Goal: Task Accomplishment & Management: Manage account settings

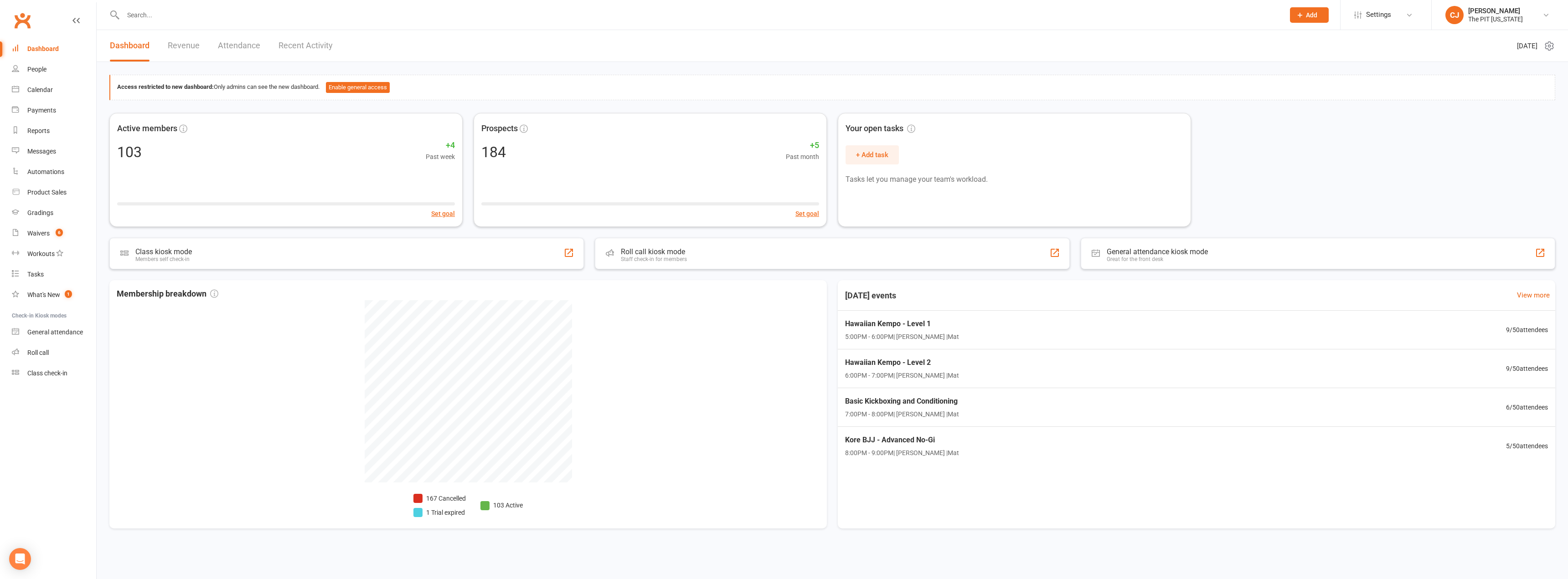
click at [143, 23] on div at bounding box center [693, 15] width 1169 height 29
click at [143, 12] on input "text" at bounding box center [699, 15] width 1157 height 13
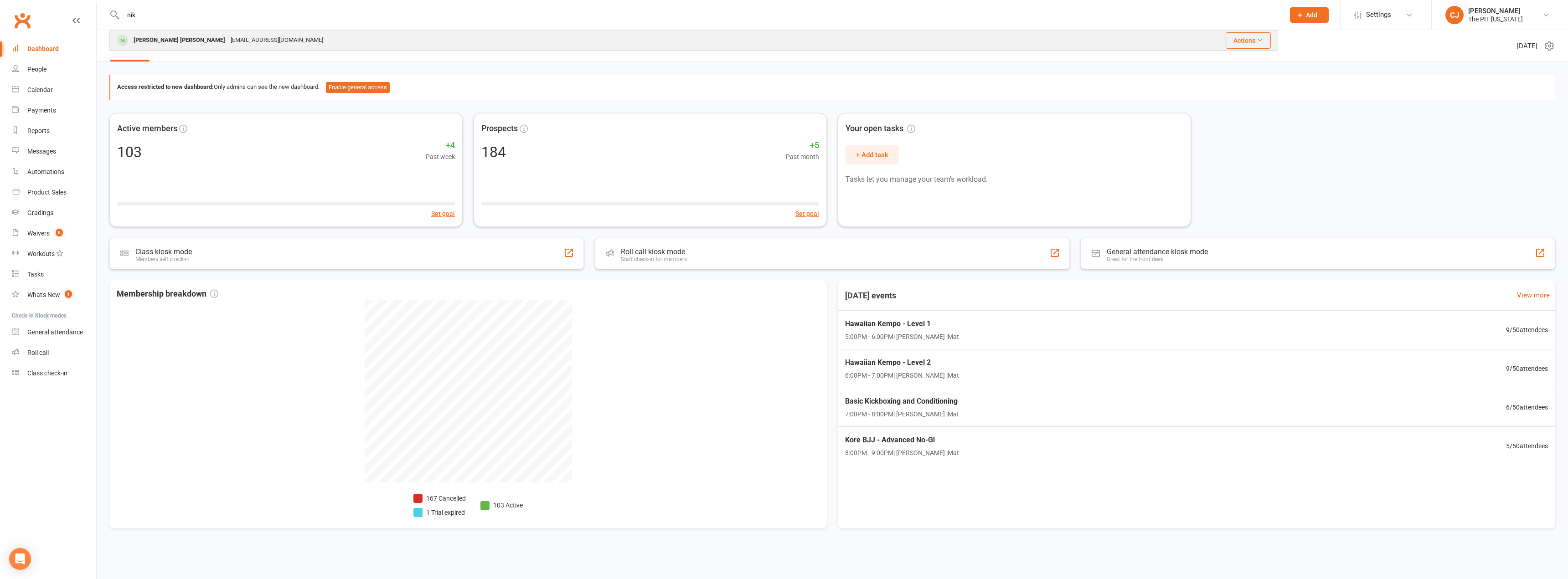
type input "nik"
click at [164, 39] on div "[PERSON_NAME] [PERSON_NAME]" at bounding box center [179, 41] width 97 height 14
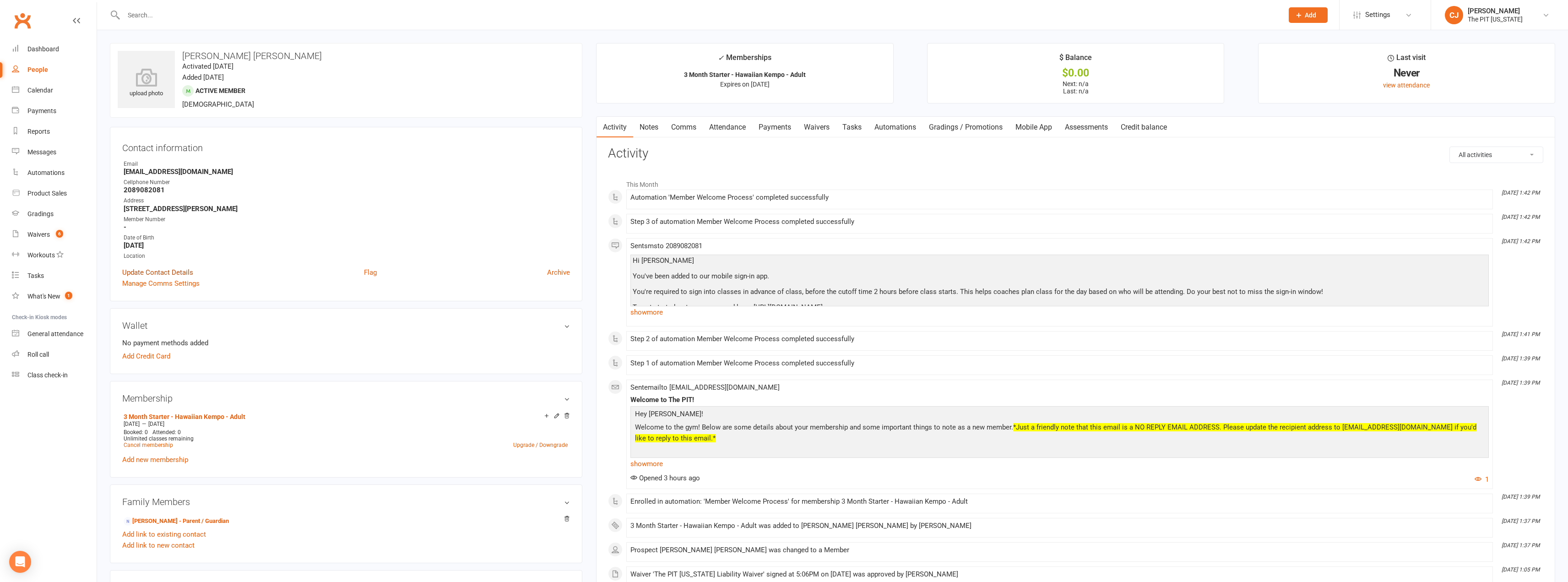
click at [180, 273] on link "Update Contact Details" at bounding box center [157, 272] width 71 height 11
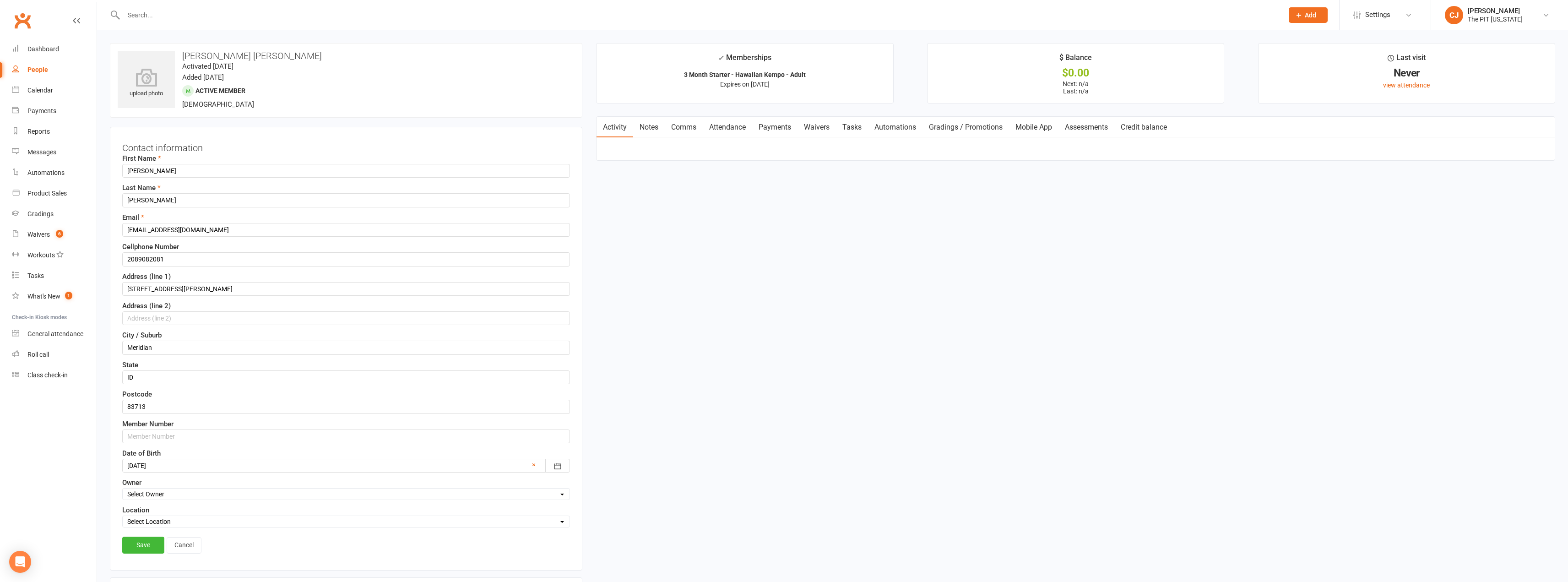
scroll to position [43, 0]
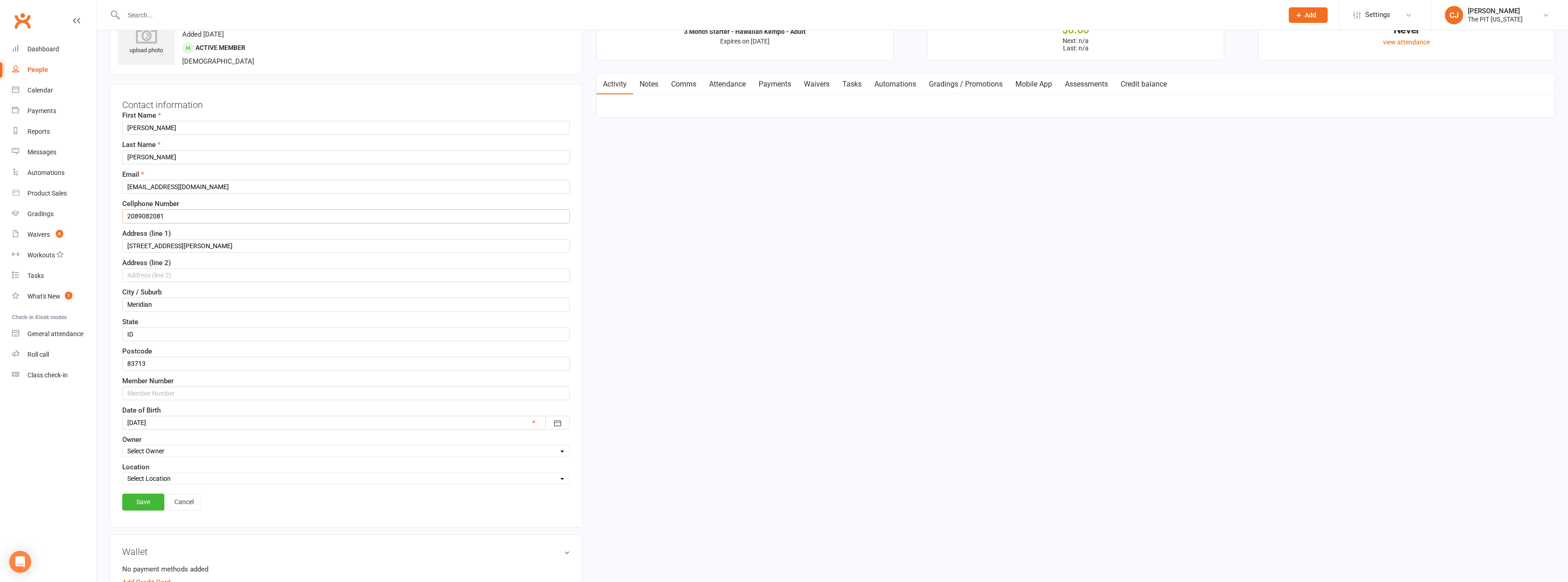
drag, startPoint x: 188, startPoint y: 223, endPoint x: 98, endPoint y: 201, distance: 92.6
click at [98, 201] on div "upload photo [PERSON_NAME] [PERSON_NAME] Activated [DATE] Added [DATE] Active m…" at bounding box center [832, 542] width 1470 height 1110
type input "9862104959"
click at [144, 494] on link "Save" at bounding box center [143, 502] width 42 height 17
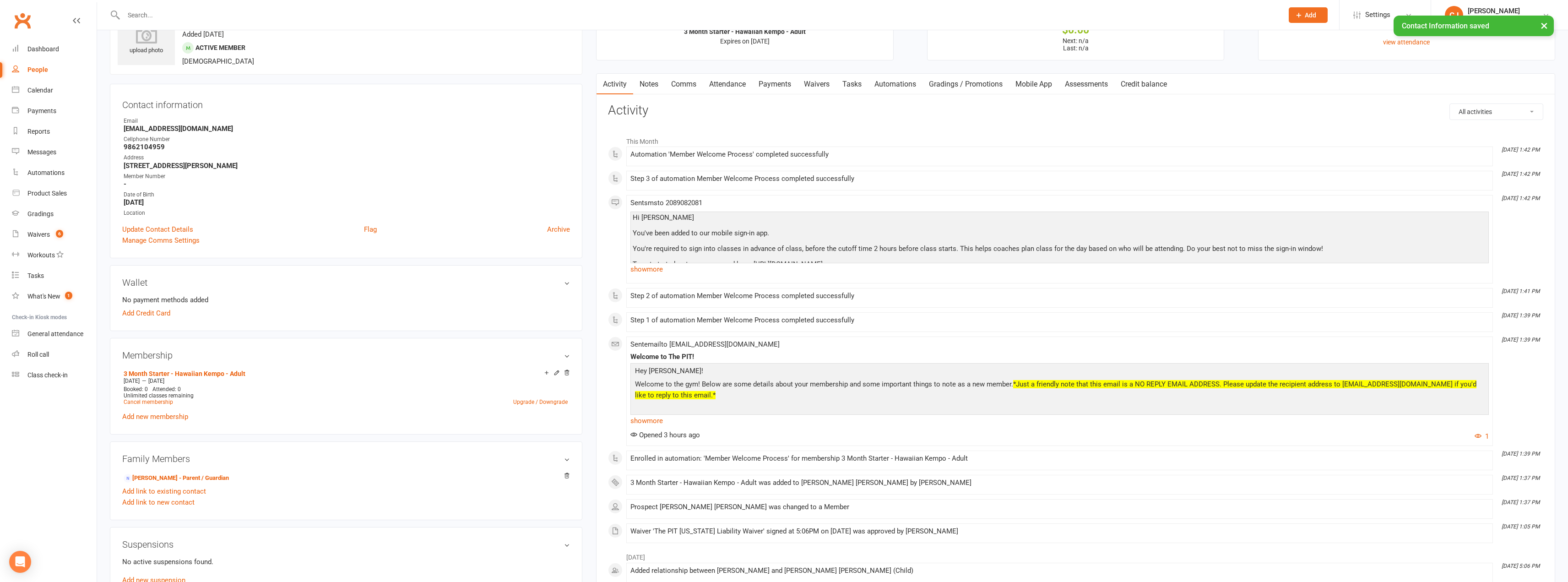
click at [1040, 79] on link "Mobile App" at bounding box center [1033, 84] width 50 height 22
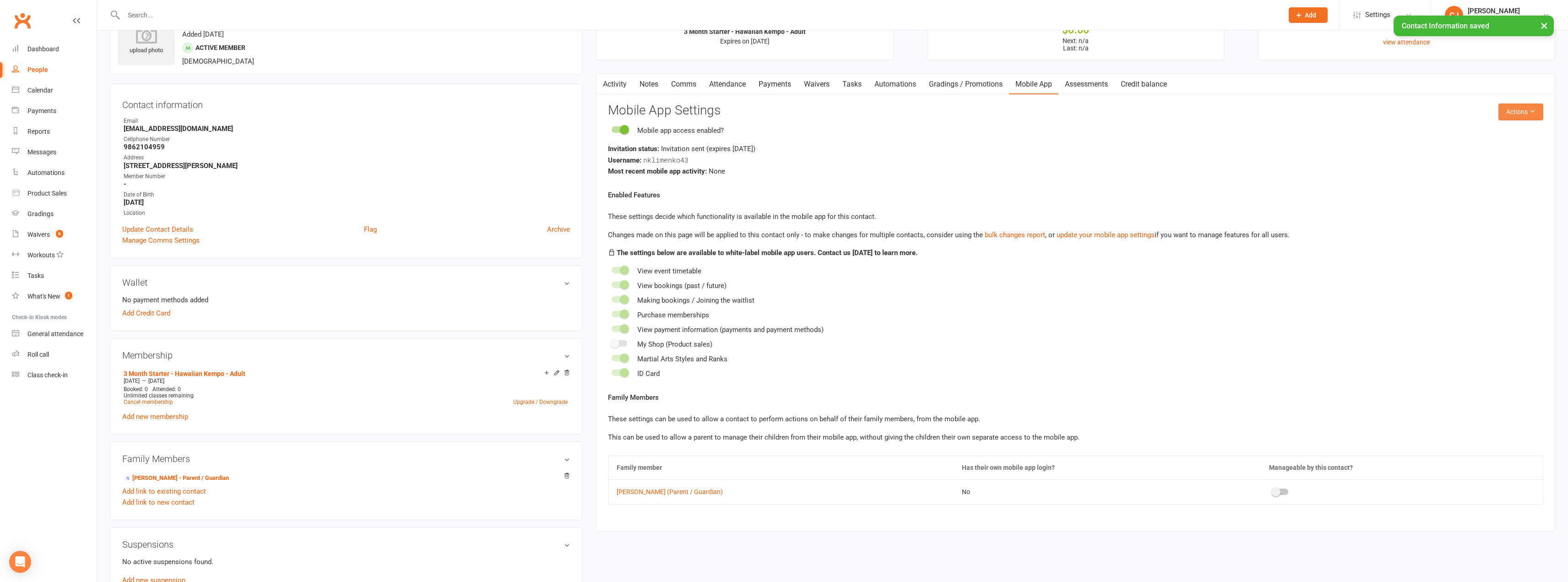
click at [1524, 105] on button "Actions" at bounding box center [1521, 112] width 45 height 17
click at [1494, 153] on link "Send invitation SMS" at bounding box center [1490, 151] width 91 height 19
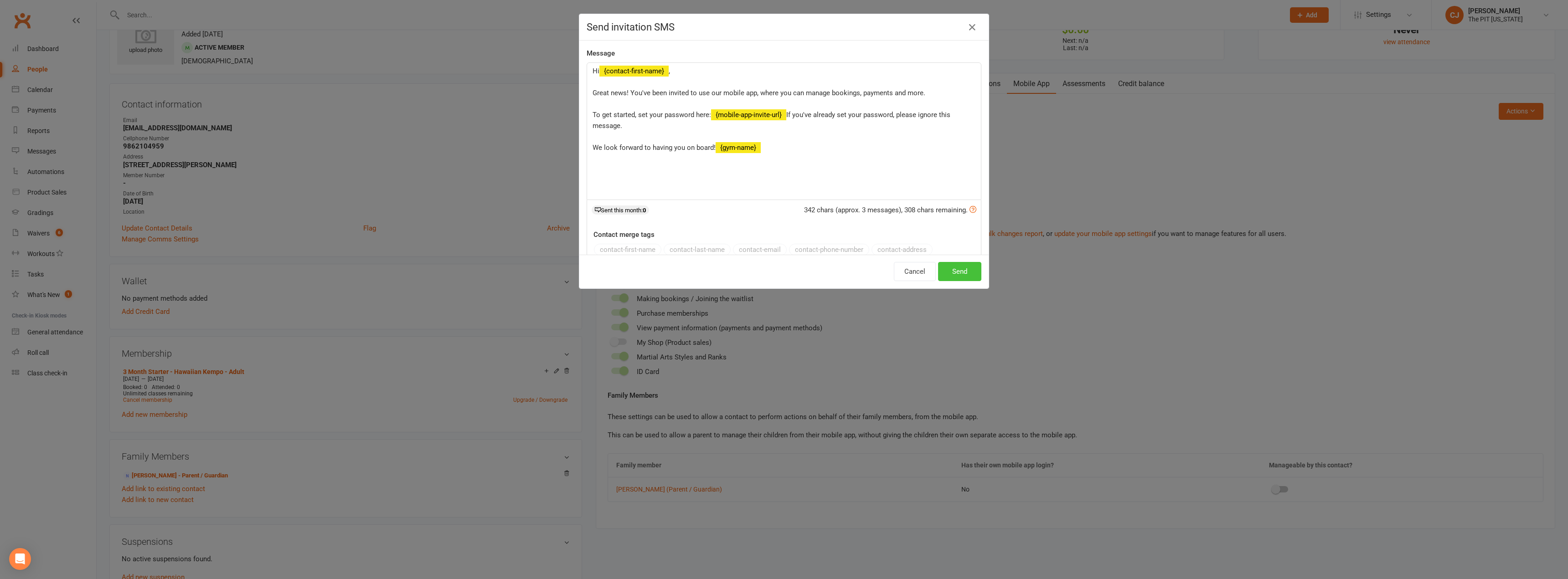
click at [960, 280] on button "Send" at bounding box center [960, 271] width 43 height 19
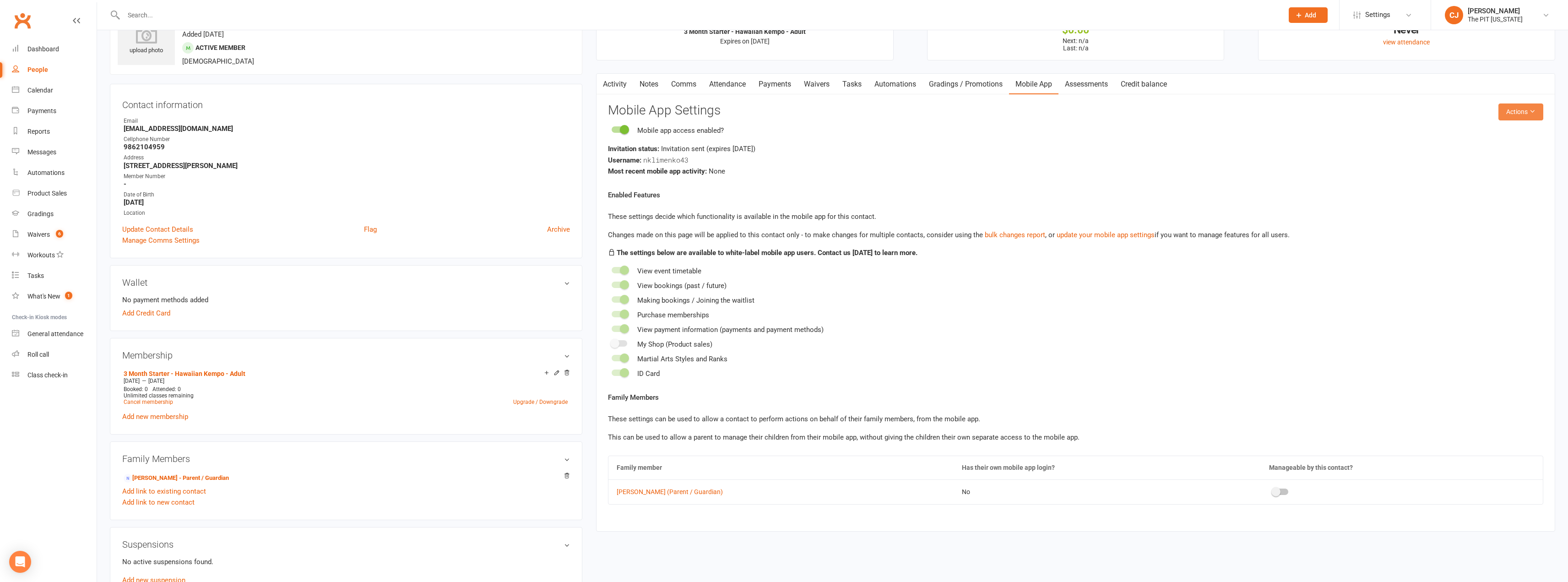
click at [1527, 111] on button "Actions" at bounding box center [1521, 112] width 45 height 17
click at [248, 126] on strong "[EMAIL_ADDRESS][DOMAIN_NAME]" at bounding box center [346, 128] width 447 height 8
click at [706, 151] on div "Invitation status: Invitation sent (expires [DATE] )" at bounding box center [1075, 149] width 936 height 11
drag, startPoint x: 689, startPoint y: 160, endPoint x: 644, endPoint y: 161, distance: 45.0
click at [644, 161] on div "Username: nklimenko43" at bounding box center [1075, 160] width 936 height 12
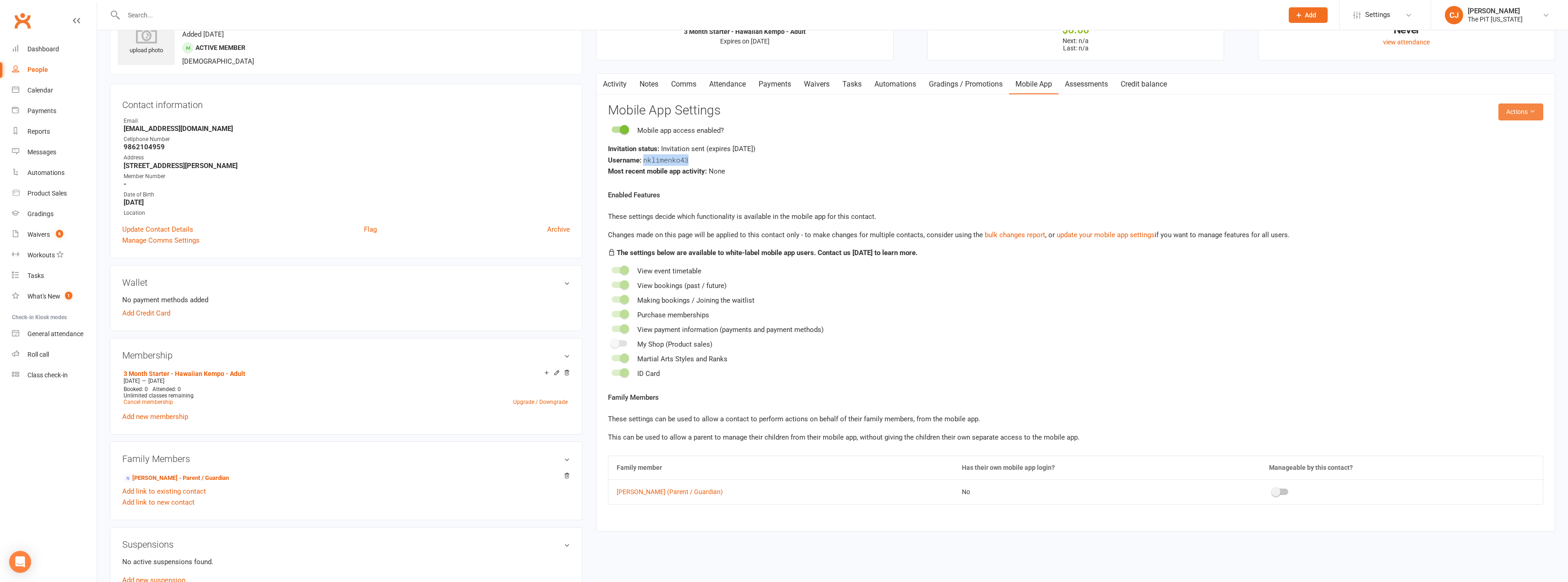
click at [1516, 112] on button "Actions" at bounding box center [1521, 112] width 45 height 17
click at [1502, 162] on link "Reset password" at bounding box center [1490, 169] width 91 height 19
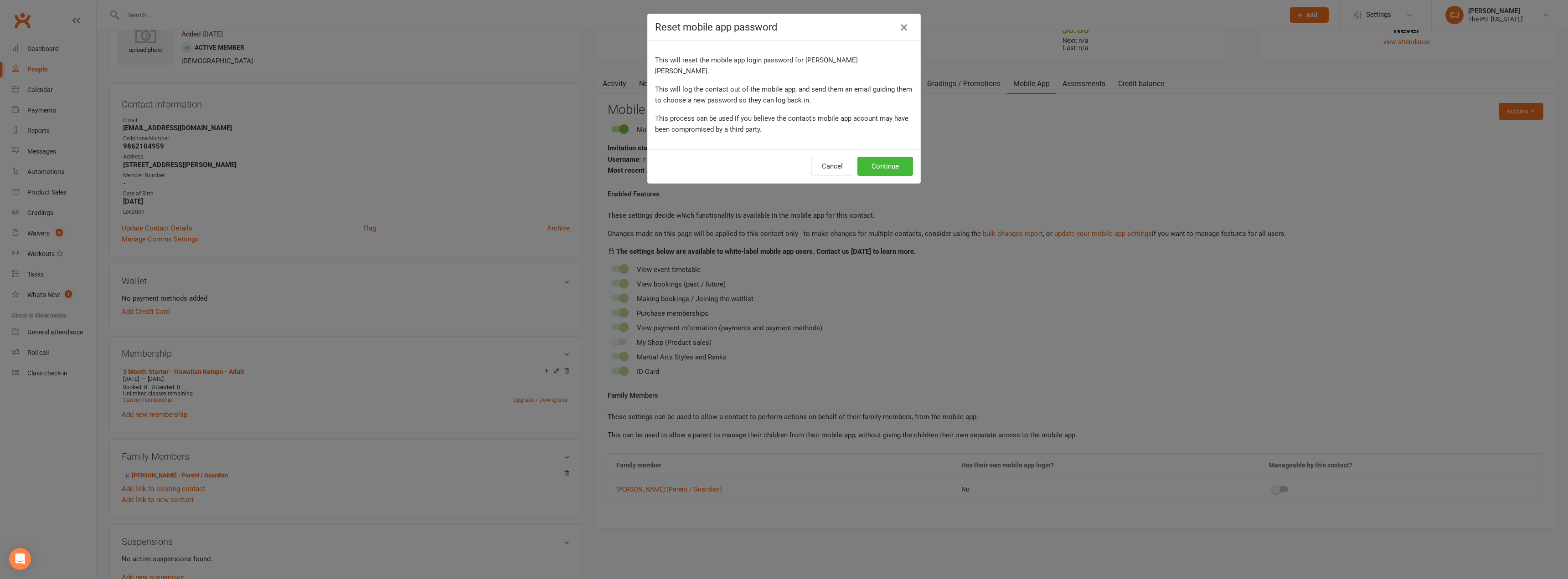
click at [898, 27] on icon "button" at bounding box center [903, 26] width 11 height 11
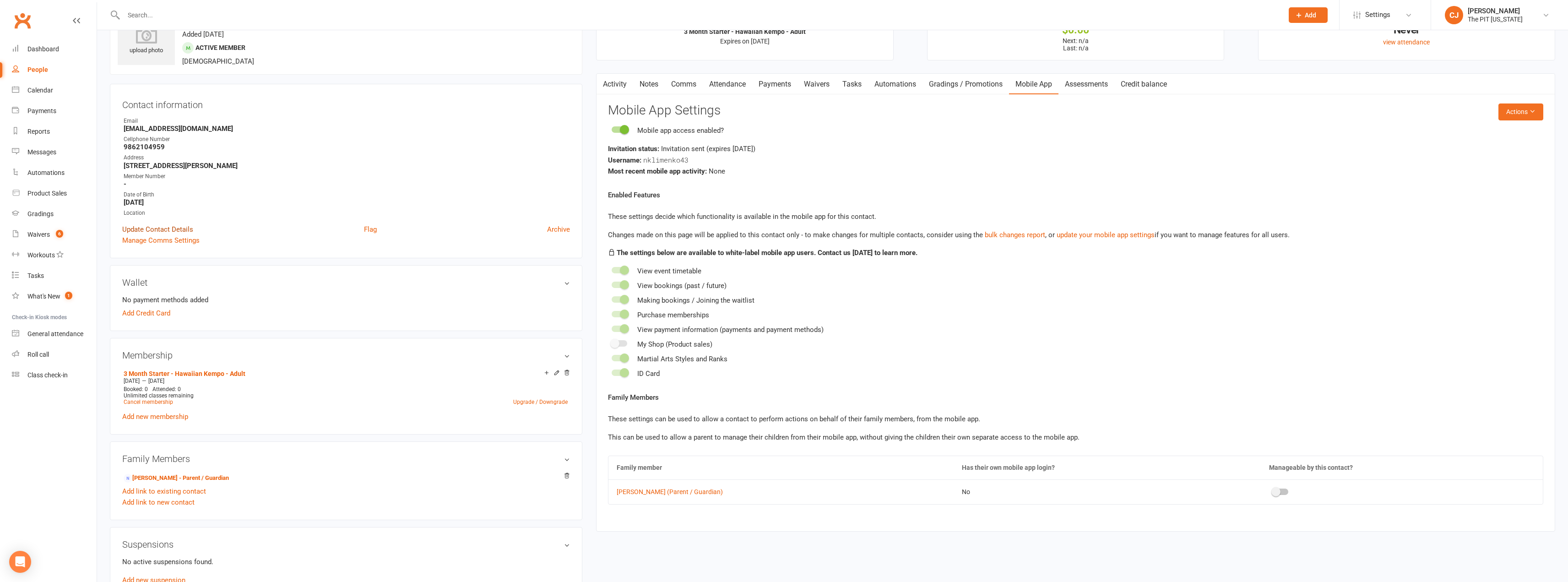
click at [183, 224] on link "Update Contact Details" at bounding box center [157, 229] width 71 height 11
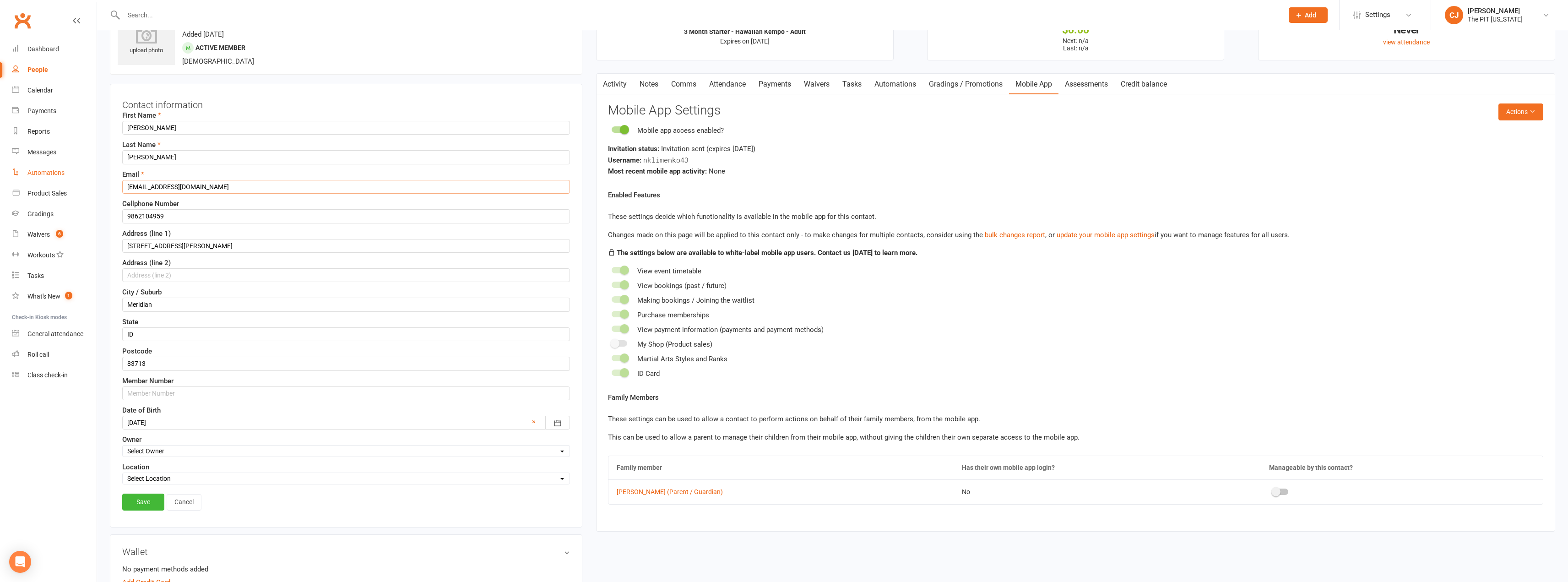
drag, startPoint x: 210, startPoint y: 189, endPoint x: 54, endPoint y: 170, distance: 157.2
click at [54, 171] on ui-view "Prospect Member Non-attending contact Class / event Appointment Grading event T…" at bounding box center [784, 539] width 1568 height 1161
type input "[EMAIL_ADDRESS][DOMAIN_NAME]"
click at [134, 501] on link "Save" at bounding box center [143, 502] width 42 height 17
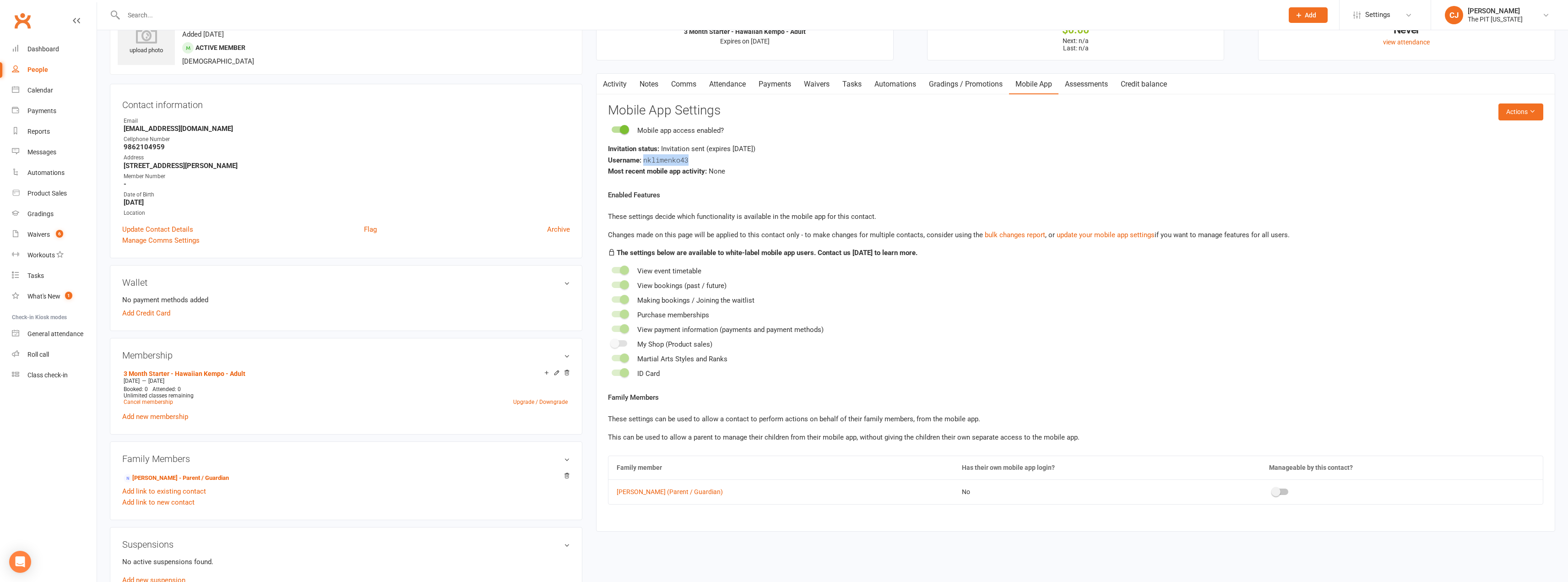
drag, startPoint x: 692, startPoint y: 159, endPoint x: 644, endPoint y: 161, distance: 48.0
click at [644, 161] on div "Username: nklimenko43" at bounding box center [1075, 160] width 936 height 12
click at [690, 162] on div "Username: nklimenko43" at bounding box center [1075, 160] width 936 height 12
drag, startPoint x: 687, startPoint y: 160, endPoint x: 644, endPoint y: 163, distance: 43.1
click at [644, 163] on span "nklimenko43" at bounding box center [666, 159] width 45 height 9
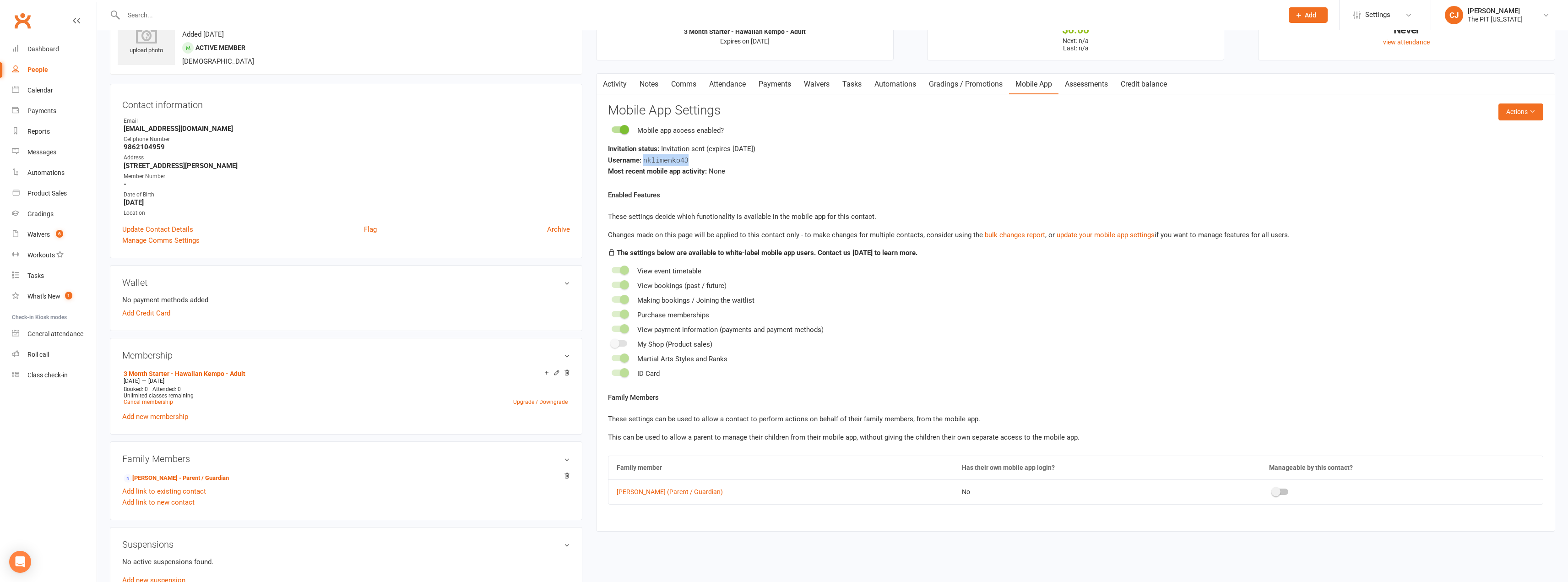
click at [686, 160] on span "nklimenko43" at bounding box center [666, 159] width 45 height 9
drag, startPoint x: 688, startPoint y: 160, endPoint x: 643, endPoint y: 162, distance: 45.0
click at [643, 162] on span "nklimenko43" at bounding box center [666, 159] width 45 height 9
click at [595, 88] on main "✓ Memberships 3 Month Starter - Hawaiian Kempo - Adult Expires on [DATE] $ Bala…" at bounding box center [1075, 270] width 973 height 541
click at [55, 90] on link "Calendar" at bounding box center [54, 90] width 85 height 21
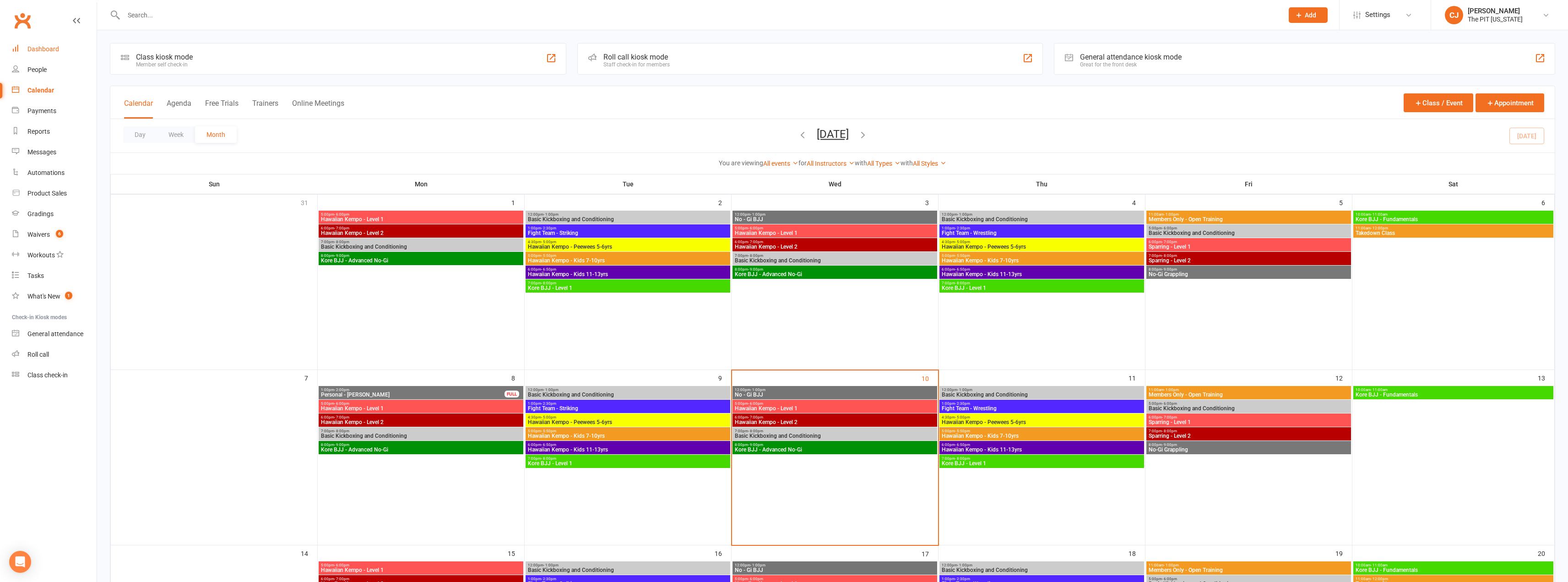
click at [52, 45] on link "Dashboard" at bounding box center [54, 49] width 85 height 21
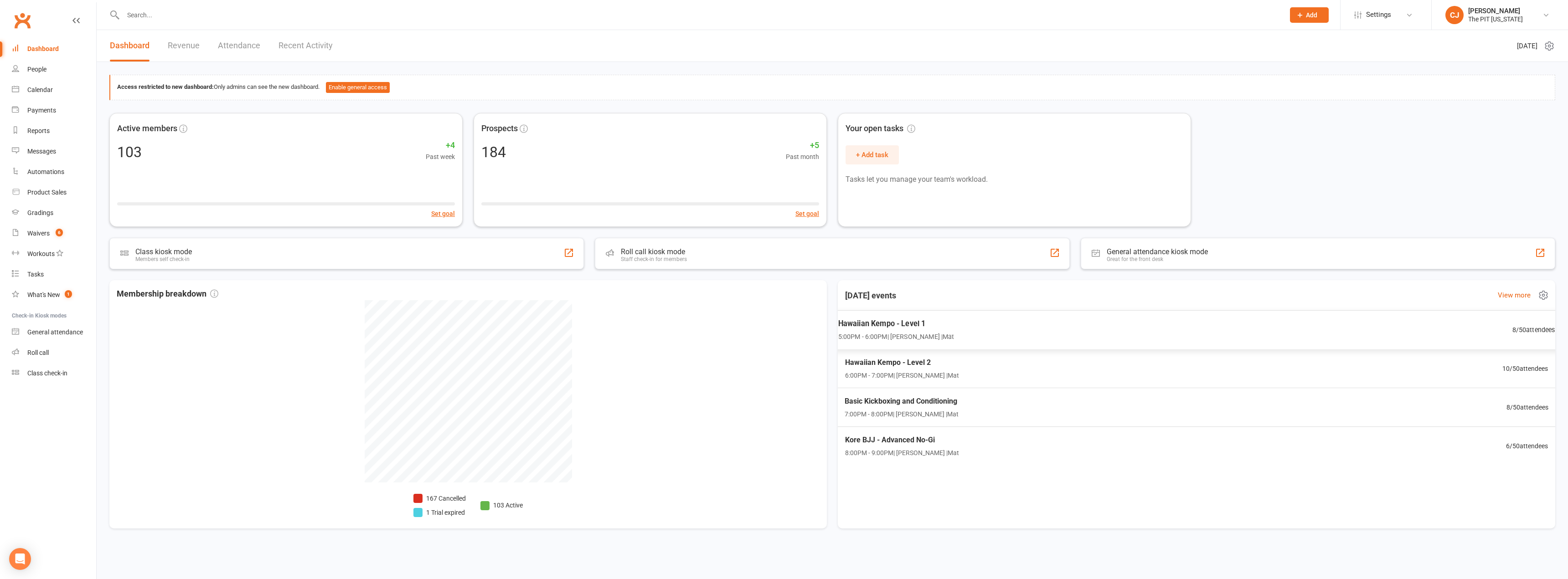
click at [916, 332] on span "5:00PM - 6:00PM | [PERSON_NAME] | Mat" at bounding box center [895, 337] width 116 height 11
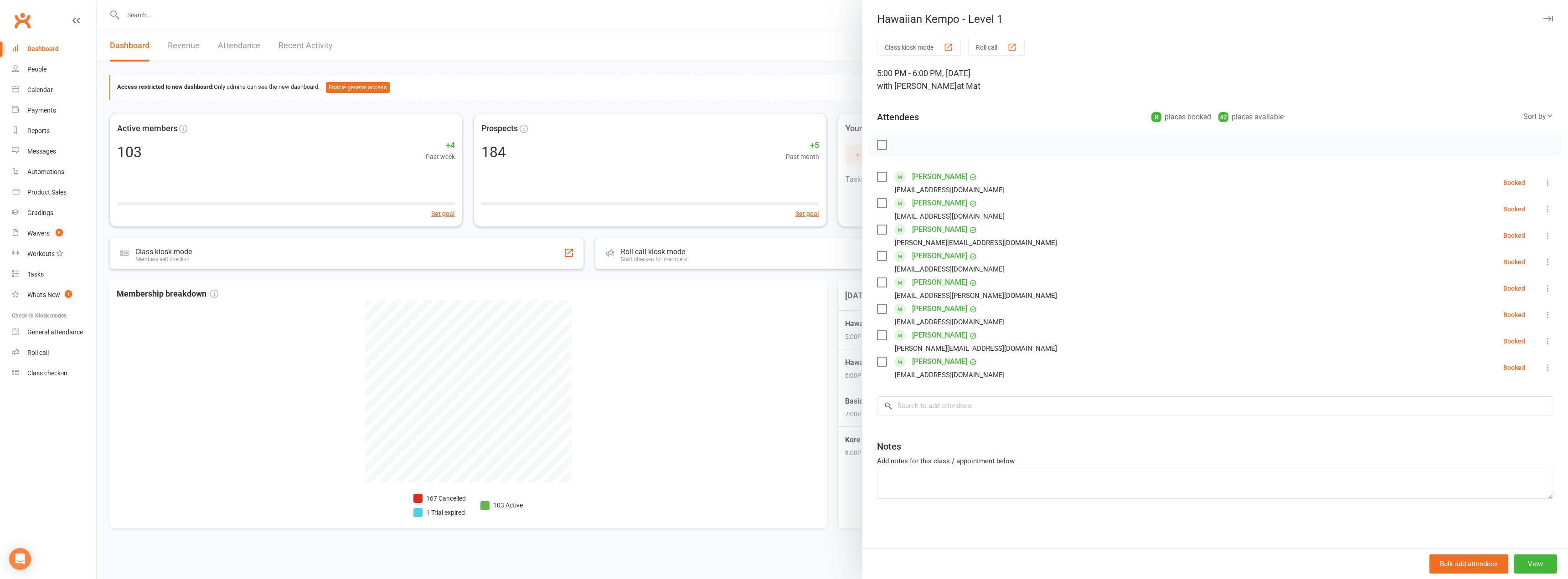
click at [877, 201] on label at bounding box center [881, 202] width 9 height 9
click at [877, 231] on label at bounding box center [881, 229] width 9 height 9
drag, startPoint x: 882, startPoint y: 256, endPoint x: 874, endPoint y: 271, distance: 17.0
click at [881, 256] on label at bounding box center [881, 255] width 9 height 9
click at [883, 281] on label at bounding box center [881, 282] width 9 height 9
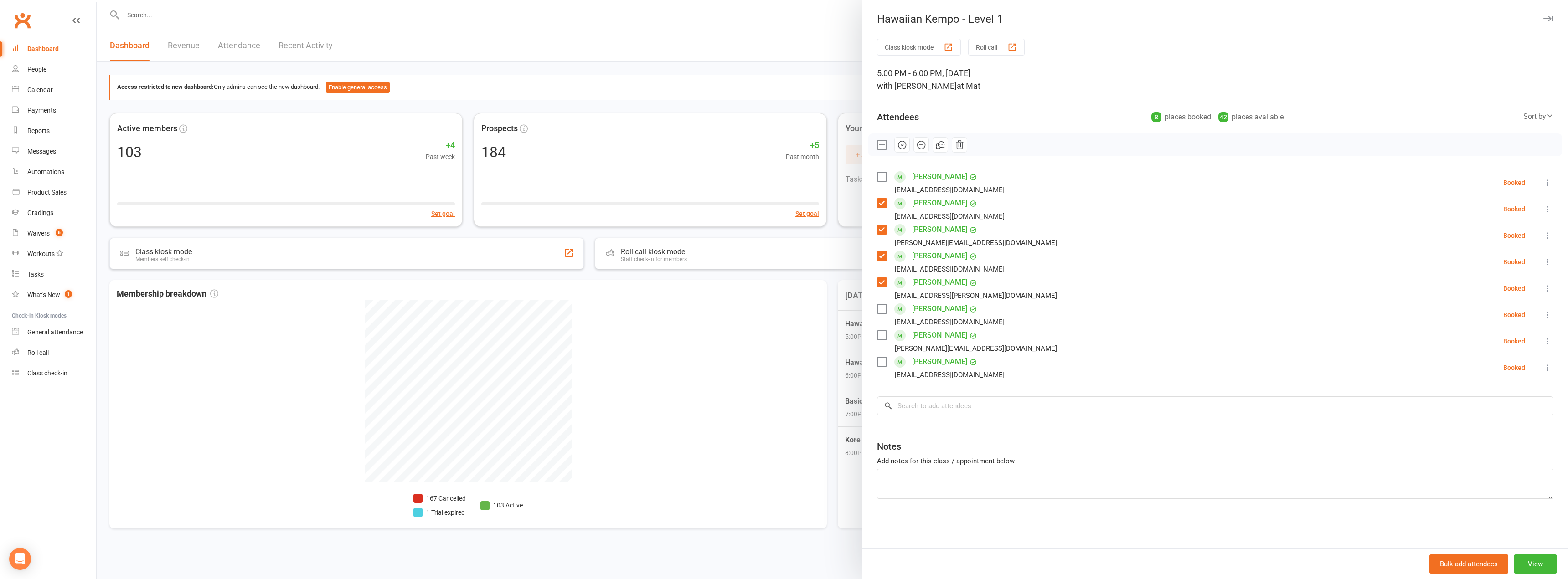
click at [880, 310] on label at bounding box center [881, 308] width 9 height 9
click at [880, 362] on label at bounding box center [881, 361] width 9 height 9
click at [907, 401] on input "search" at bounding box center [1215, 406] width 676 height 19
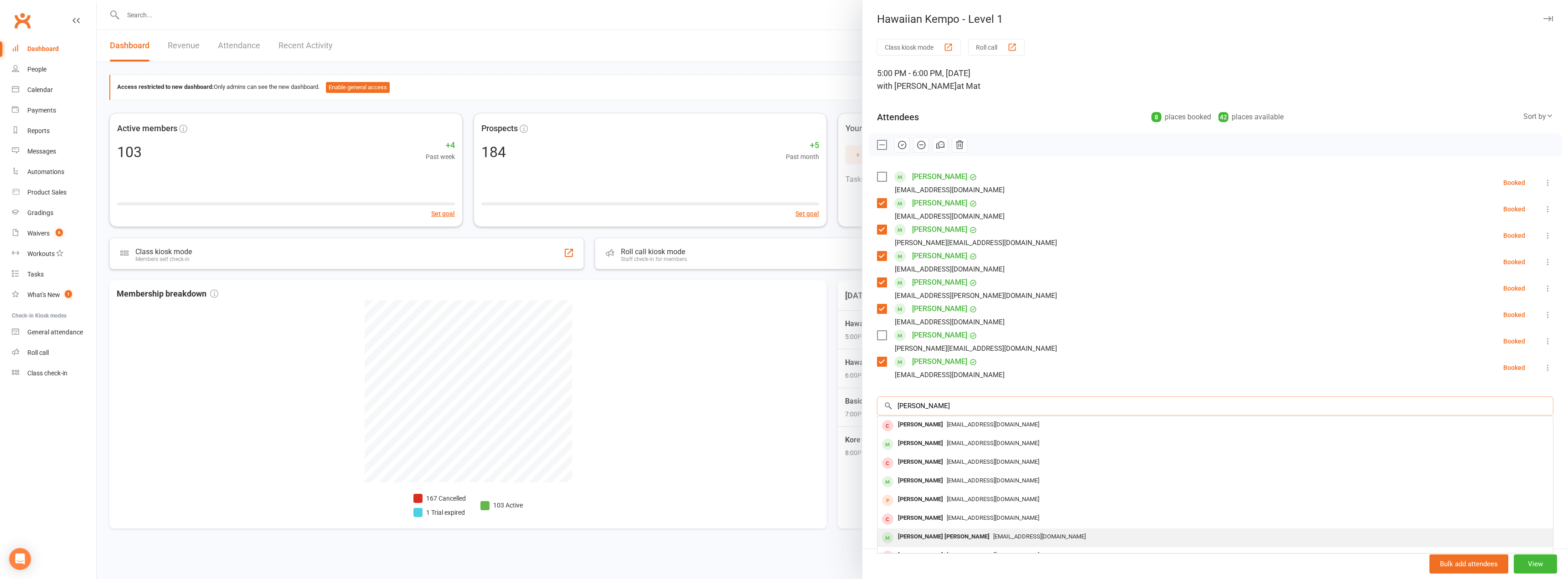
type input "[PERSON_NAME]"
click at [993, 536] on span "[EMAIL_ADDRESS][DOMAIN_NAME]" at bounding box center [1039, 536] width 92 height 7
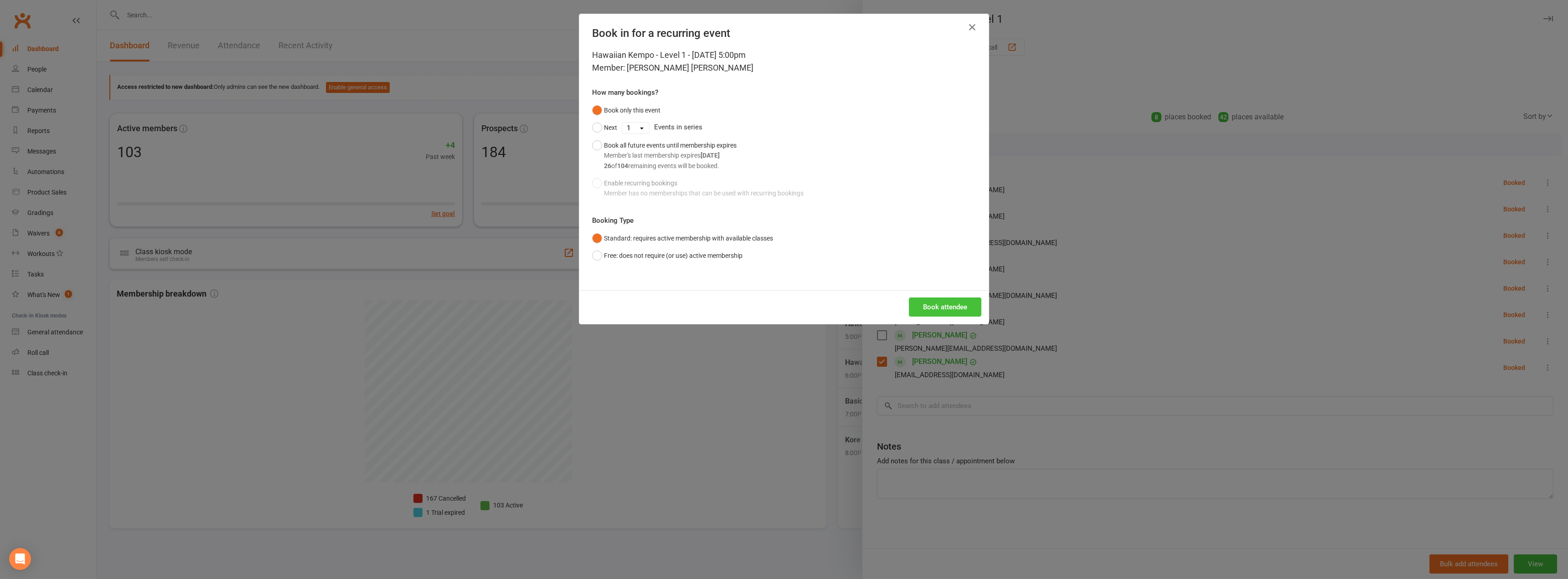
click at [954, 301] on button "Book attendee" at bounding box center [945, 308] width 72 height 19
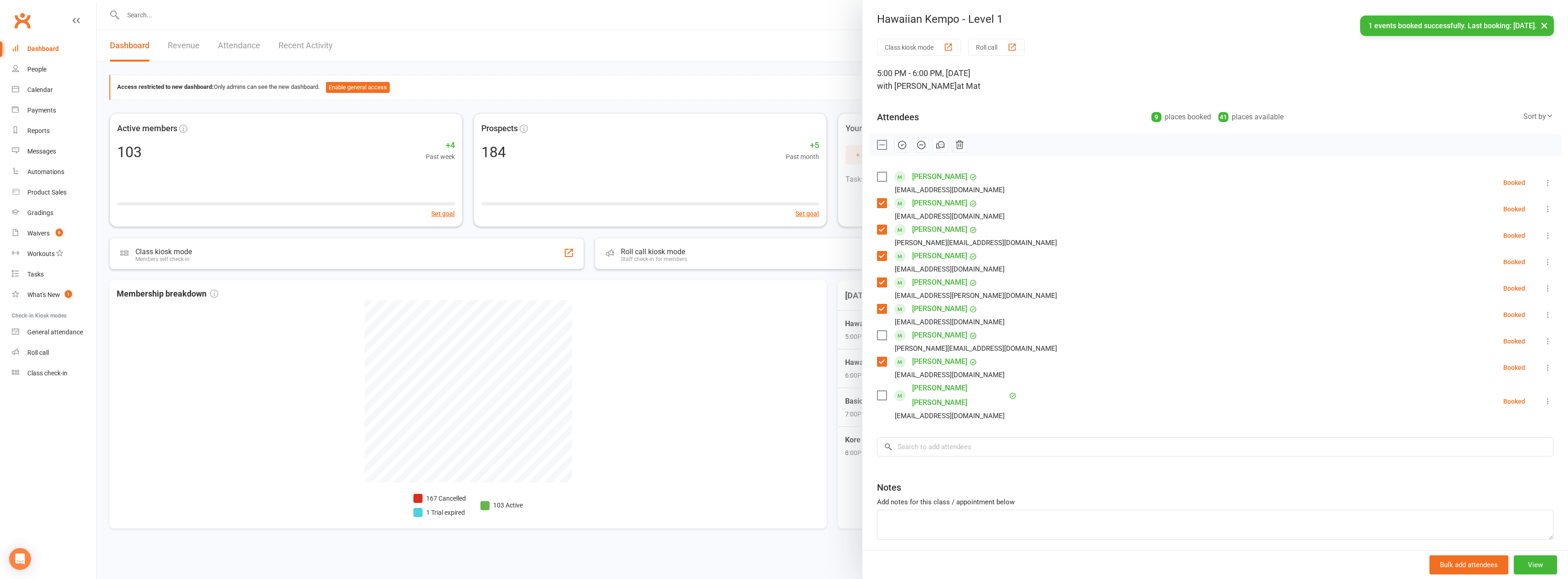
click at [882, 391] on label at bounding box center [881, 395] width 9 height 9
click at [902, 141] on icon "button" at bounding box center [902, 145] width 10 height 10
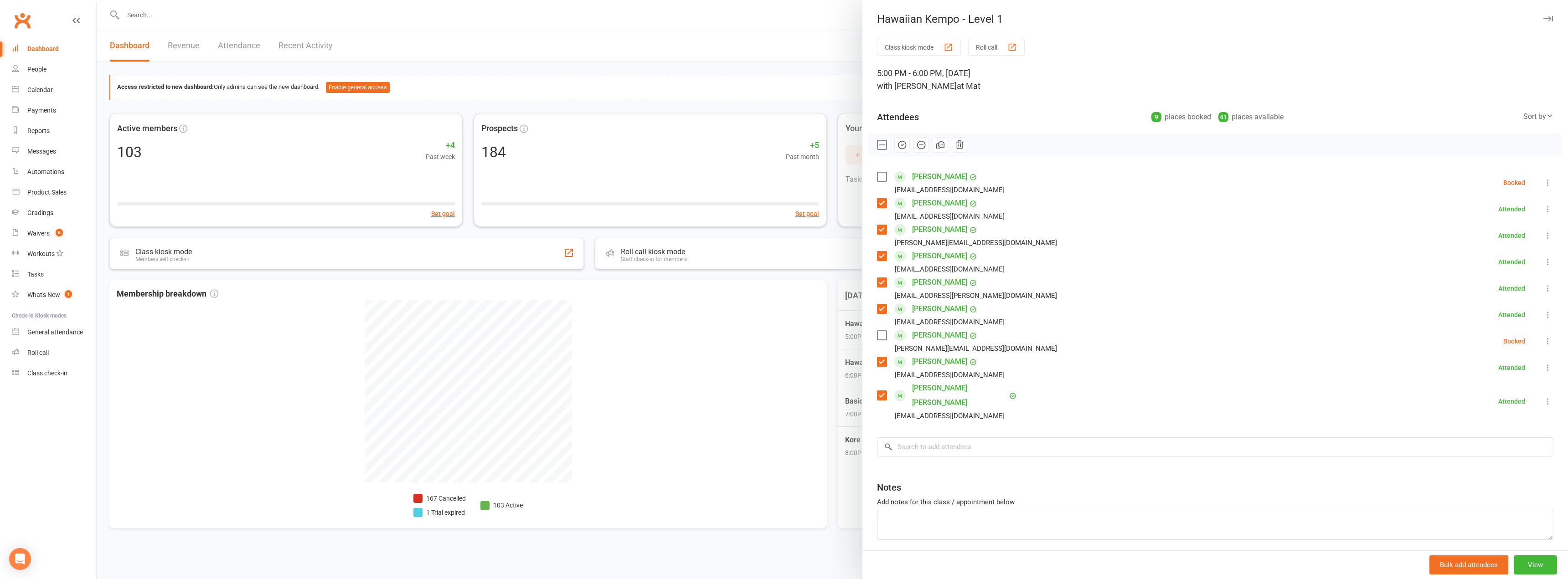
click at [695, 346] on div at bounding box center [831, 289] width 1471 height 579
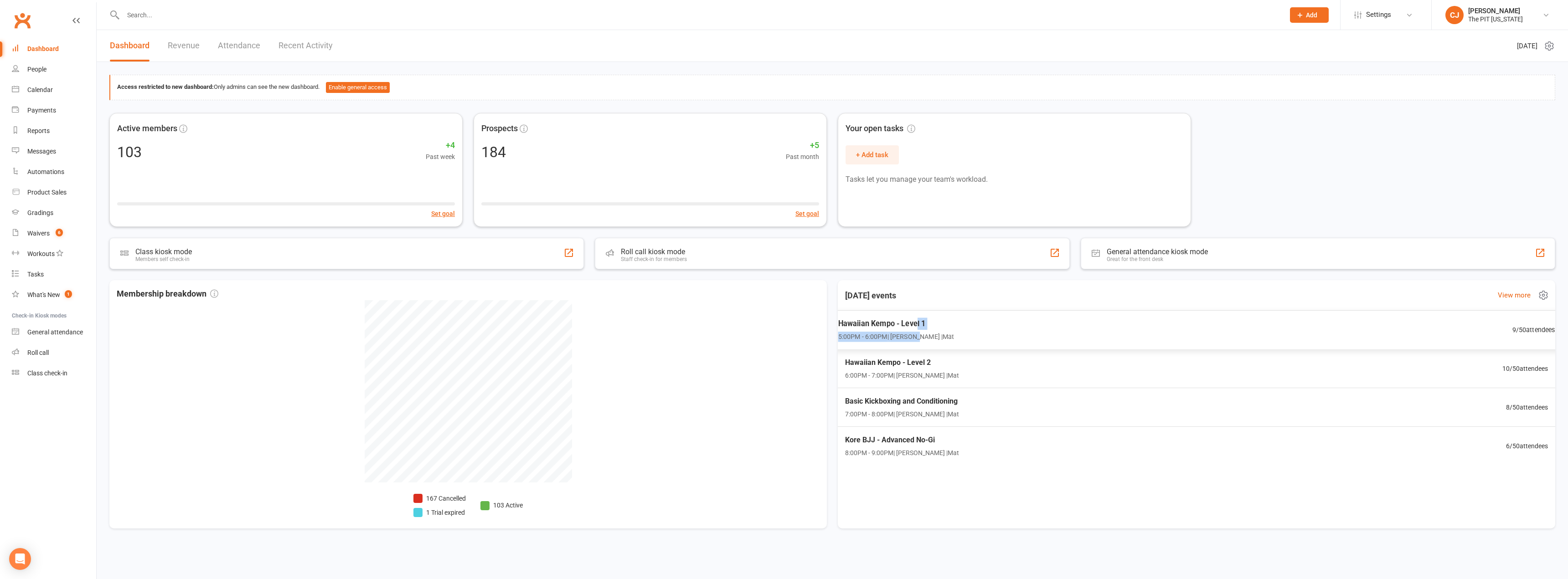
click at [917, 330] on div "Hawaiian Kempo - Level 1 5:00PM - 6:00PM | [PERSON_NAME] | Mat" at bounding box center [895, 330] width 116 height 24
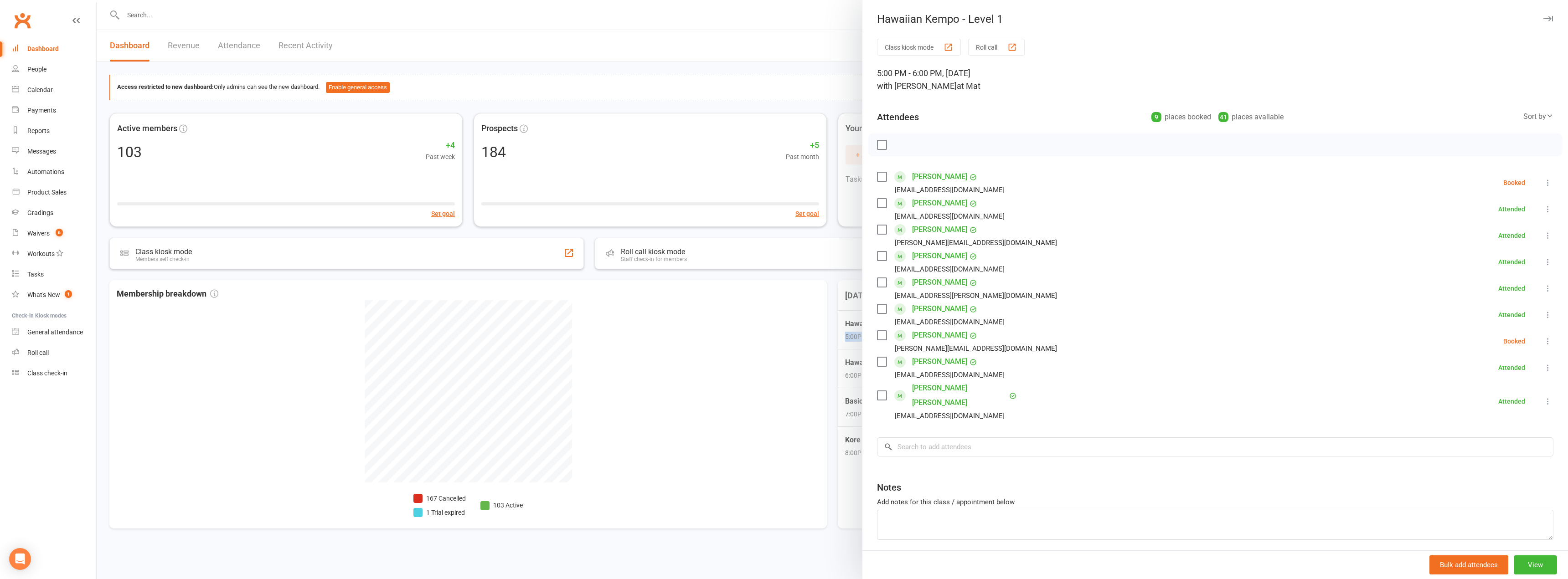
click at [1543, 182] on icon at bounding box center [1547, 182] width 9 height 9
click at [1488, 224] on link "Remove" at bounding box center [1500, 218] width 107 height 18
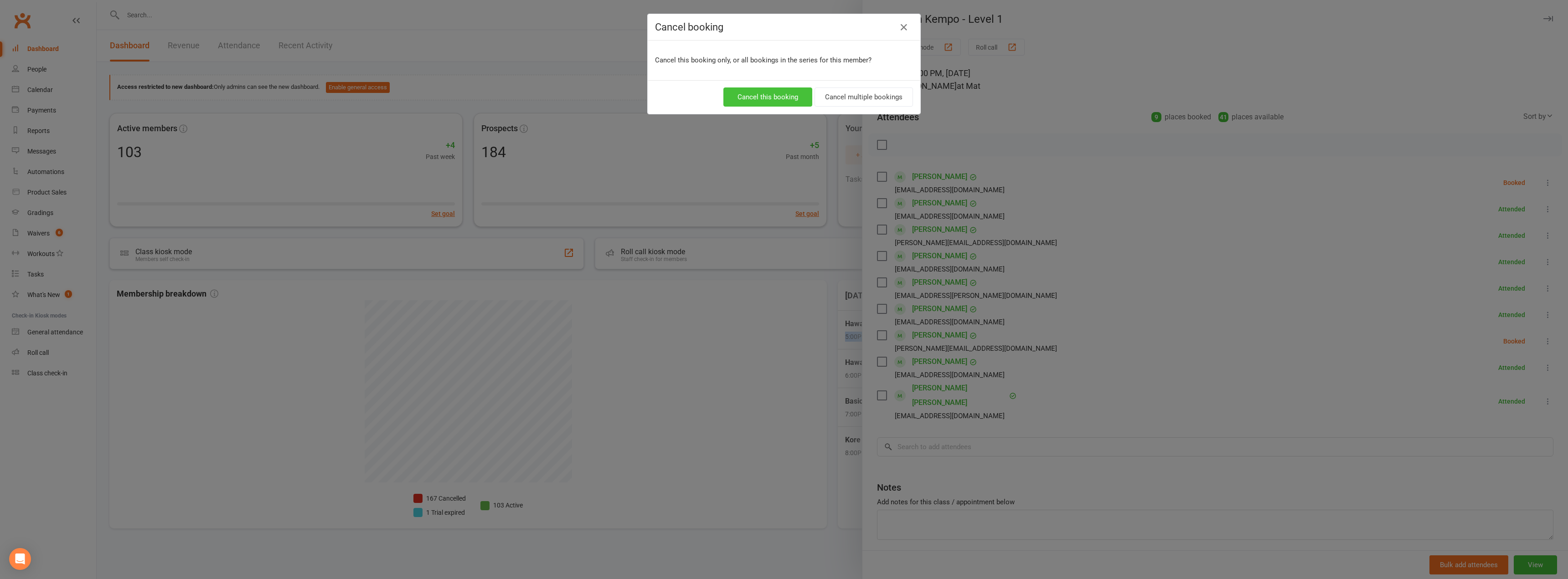
click at [764, 94] on button "Cancel this booking" at bounding box center [767, 97] width 89 height 19
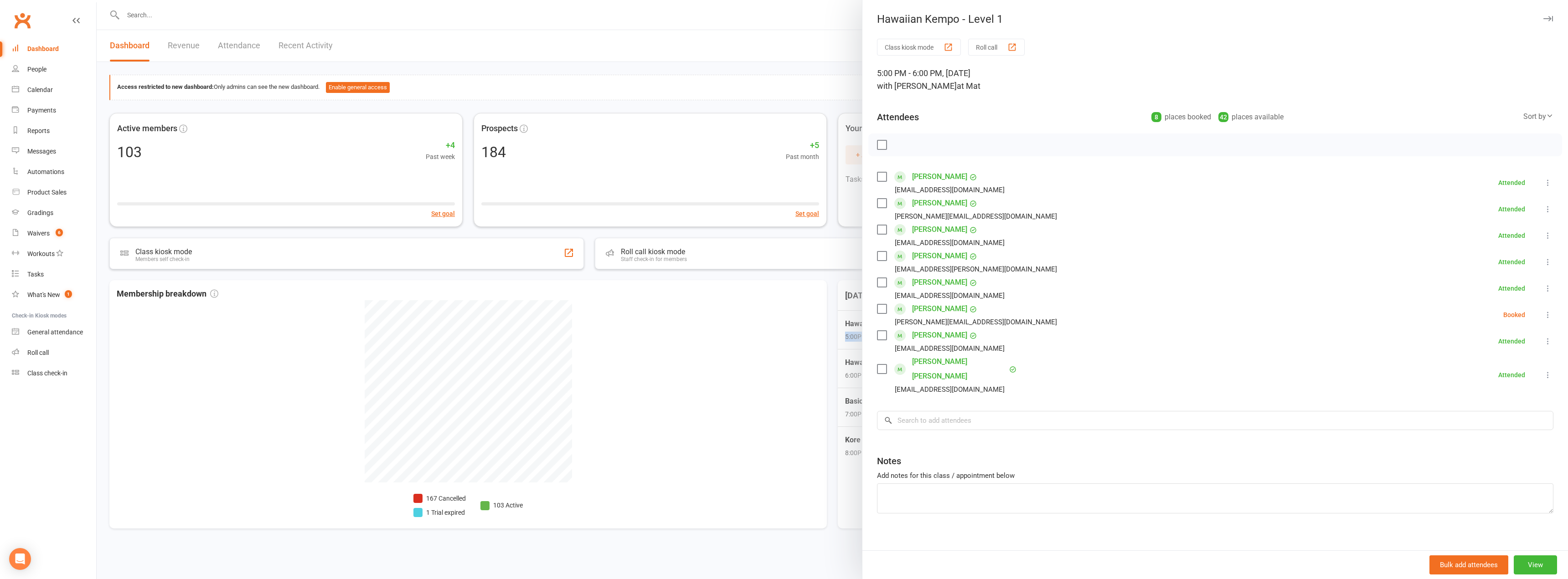
drag, startPoint x: 1541, startPoint y: 315, endPoint x: 1522, endPoint y: 277, distance: 42.5
click at [1543, 315] on icon at bounding box center [1547, 314] width 9 height 9
click at [1461, 350] on link "Remove" at bounding box center [1500, 350] width 107 height 18
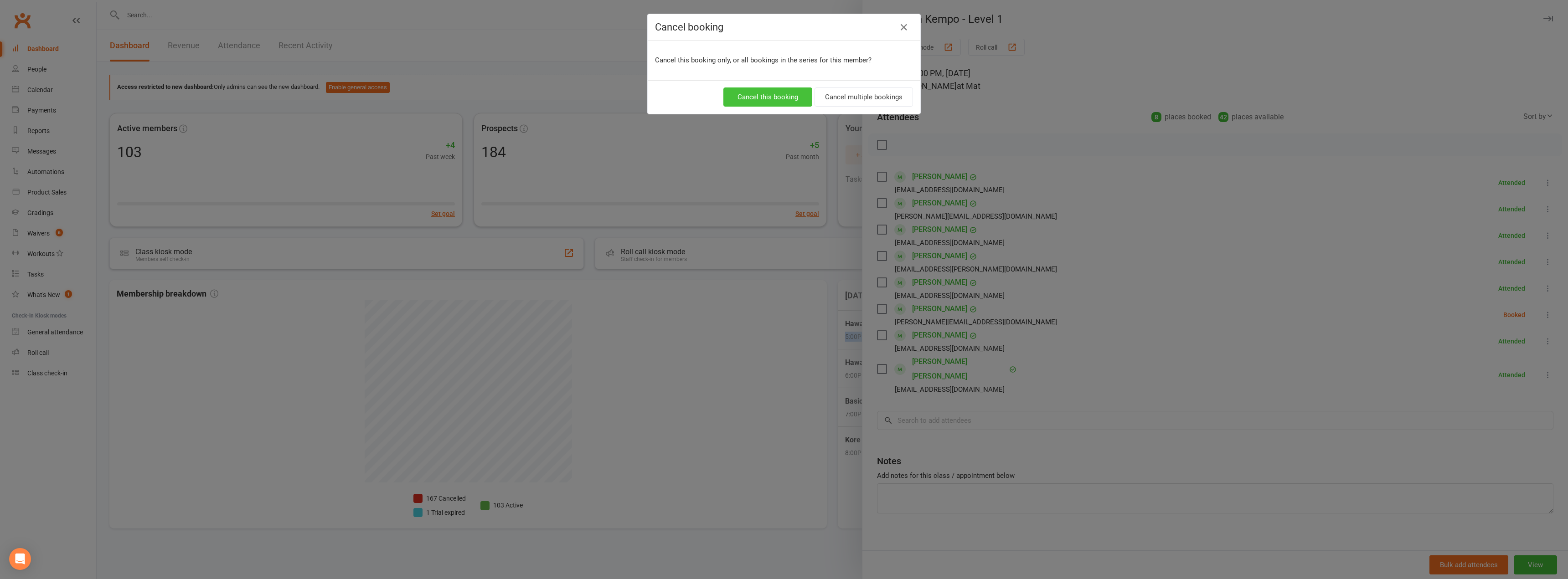
click at [754, 95] on button "Cancel this booking" at bounding box center [767, 97] width 89 height 19
